Goal: Transaction & Acquisition: Obtain resource

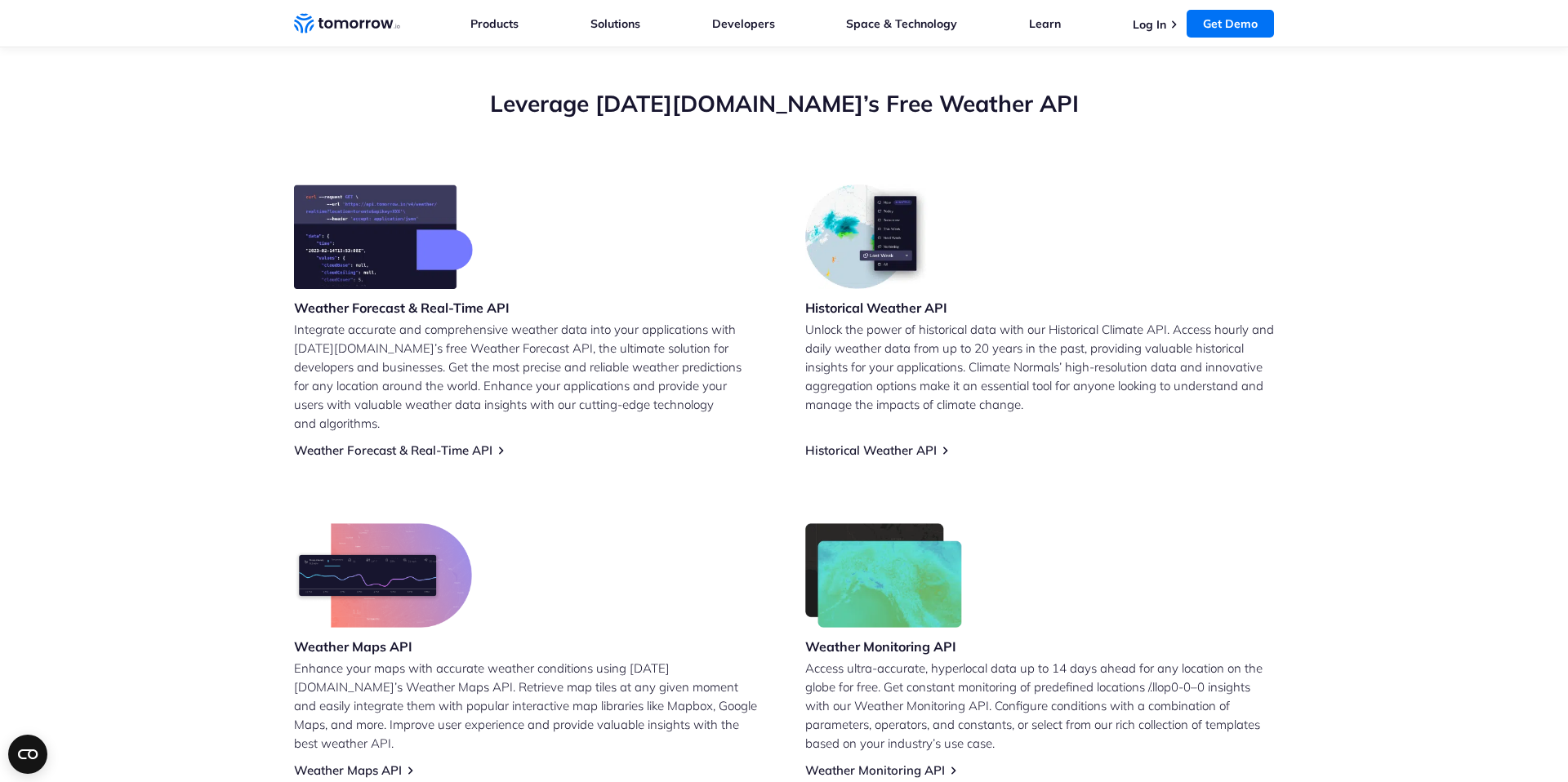
scroll to position [671, 0]
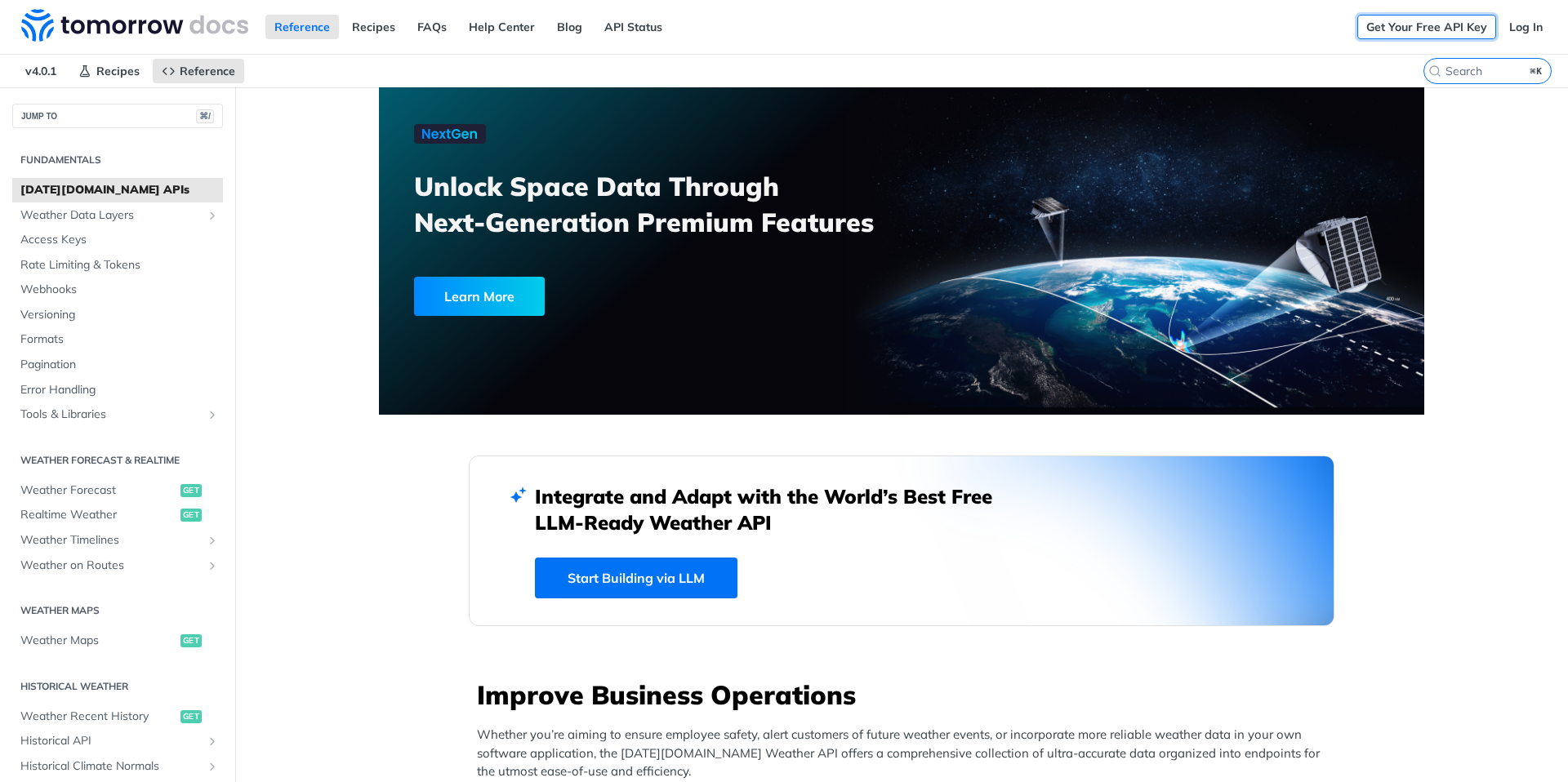
click at [1444, 31] on link "Get Your Free API Key" at bounding box center [1427, 27] width 139 height 25
click at [1438, 17] on link "Get Your Free API Key" at bounding box center [1427, 27] width 139 height 25
click at [1528, 35] on link "Log In" at bounding box center [1526, 27] width 51 height 25
